Goal: Task Accomplishment & Management: Use online tool/utility

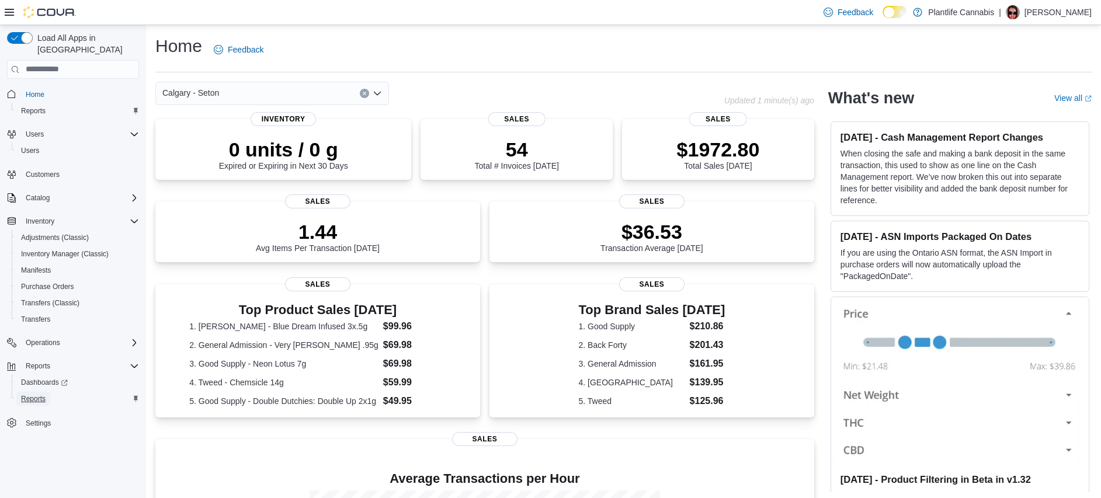
click at [48, 392] on link "Reports" at bounding box center [33, 399] width 34 height 14
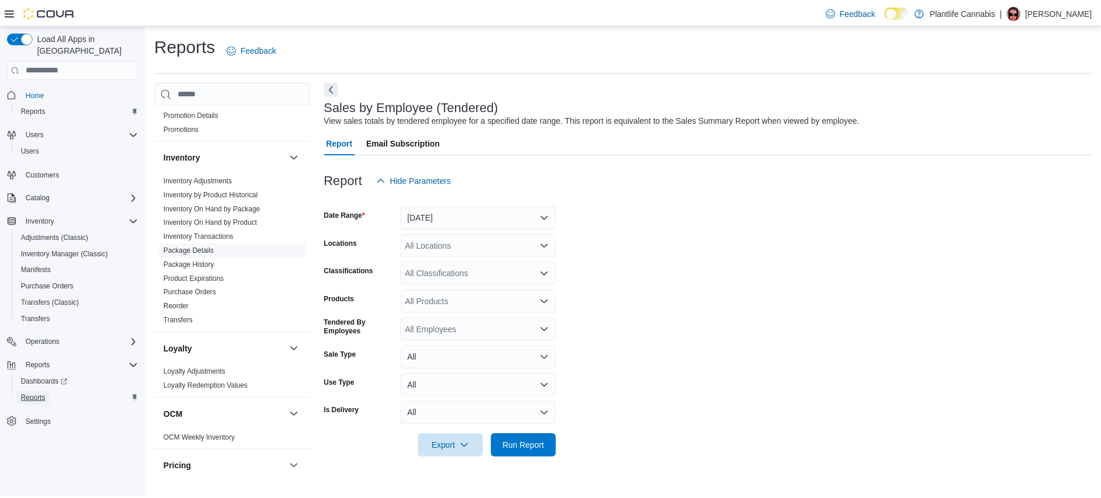
scroll to position [620, 0]
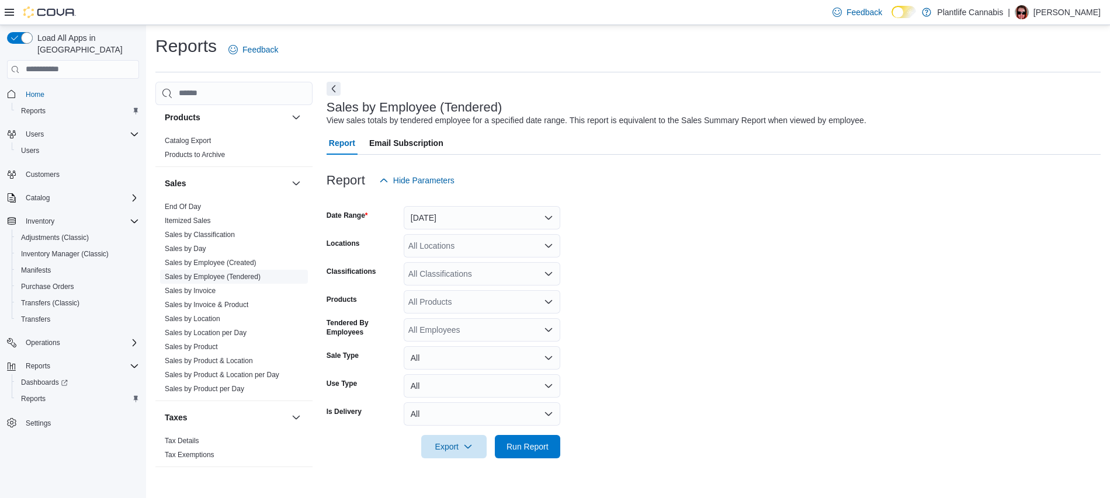
click at [260, 276] on link "Sales by Employee (Tendered)" at bounding box center [213, 277] width 96 height 8
click at [523, 223] on button "[DATE]" at bounding box center [482, 217] width 157 height 23
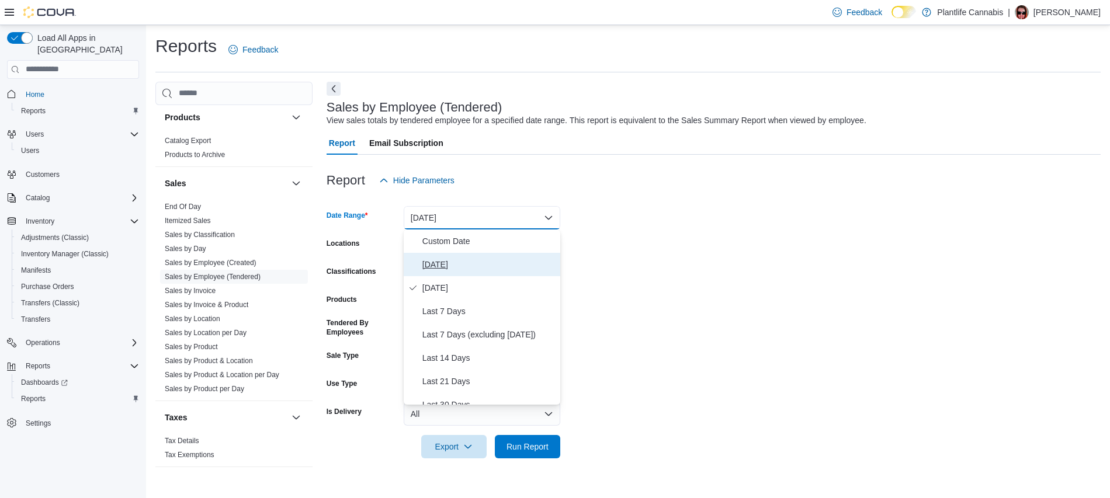
click at [492, 256] on button "[DATE]" at bounding box center [482, 264] width 157 height 23
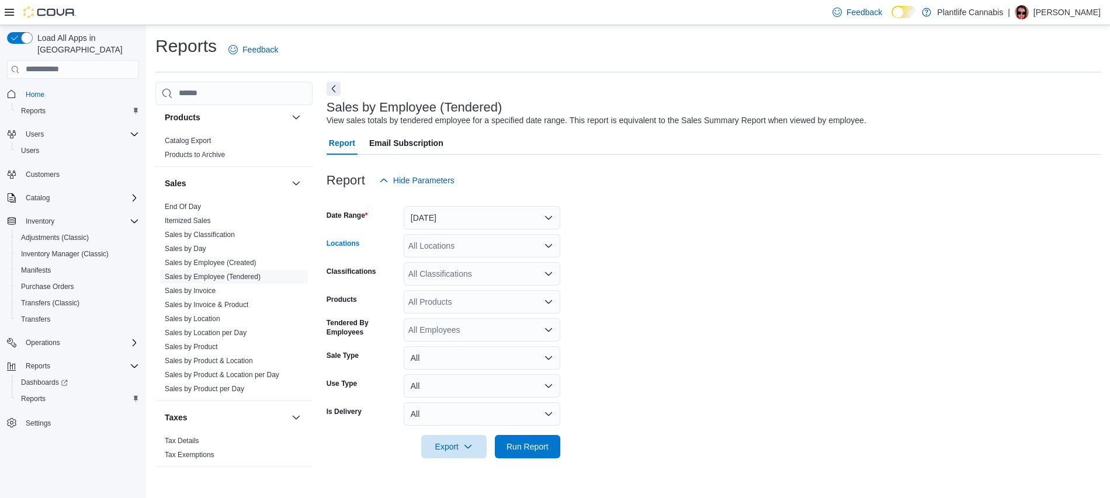
click at [490, 249] on div "All Locations" at bounding box center [482, 245] width 157 height 23
type input "***"
click at [491, 265] on span "Calgary - Seton" at bounding box center [463, 266] width 57 height 12
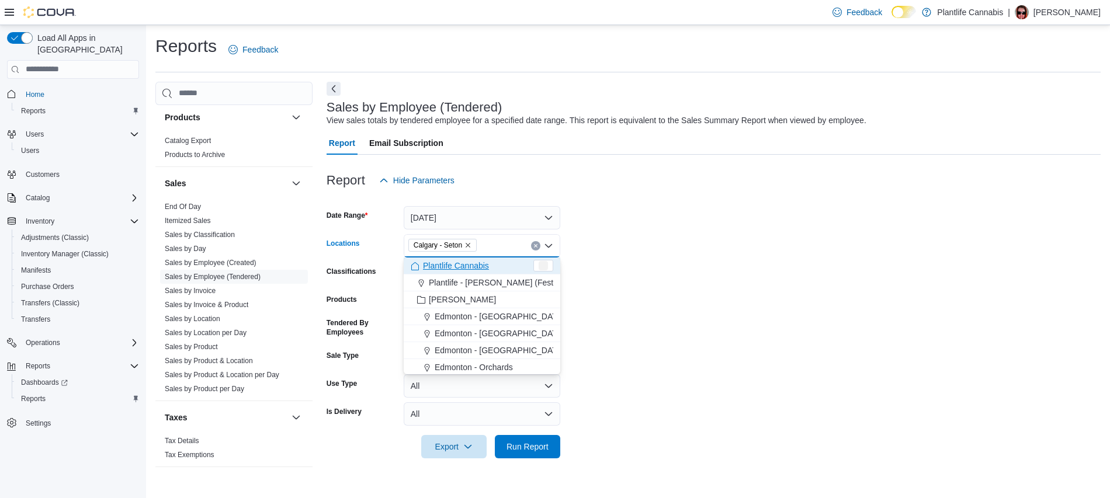
click at [645, 319] on form "Date Range [DATE] Locations [GEOGRAPHIC_DATA] - [GEOGRAPHIC_DATA] Combo box. Se…" at bounding box center [713, 325] width 774 height 266
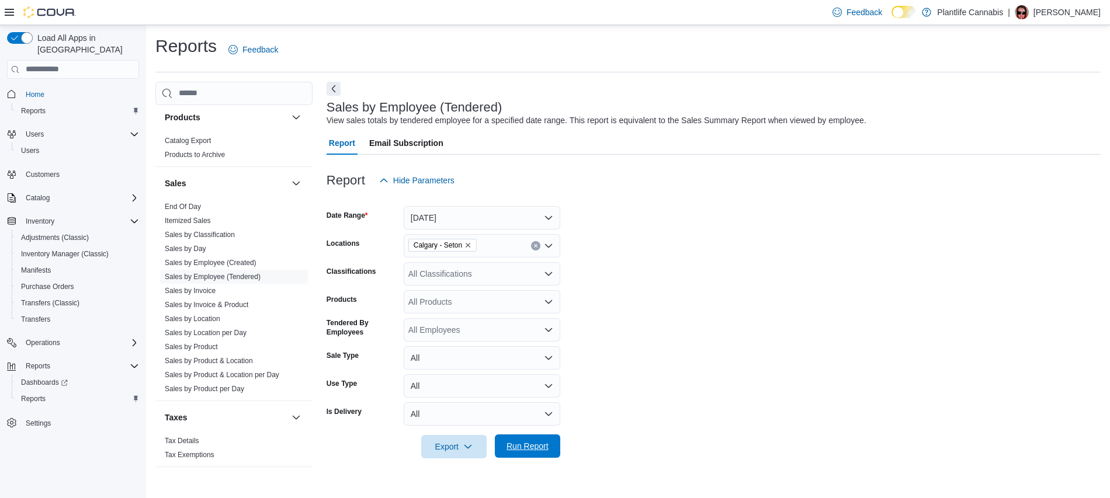
click at [519, 447] on span "Run Report" at bounding box center [527, 446] width 42 height 12
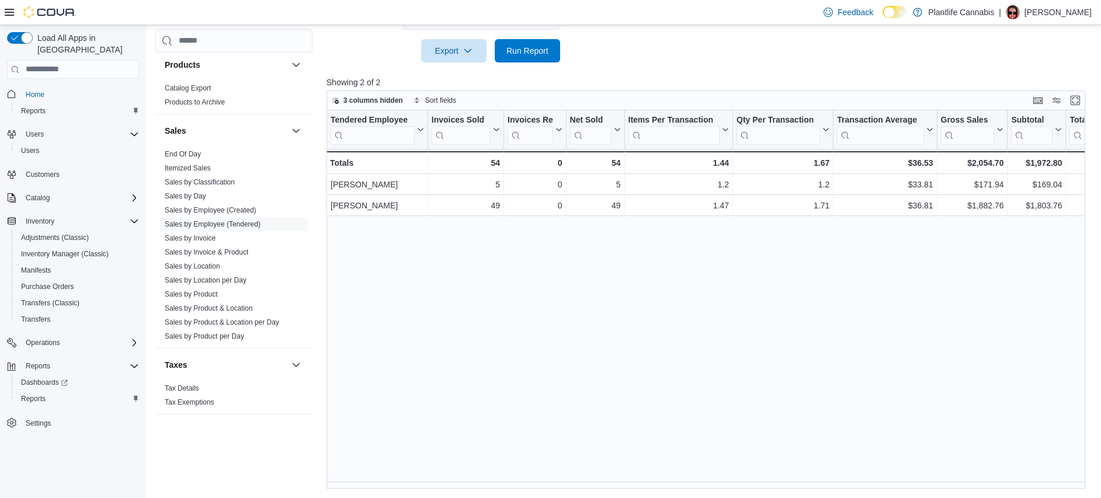
scroll to position [396, 0]
